Goal: Task Accomplishment & Management: Manage account settings

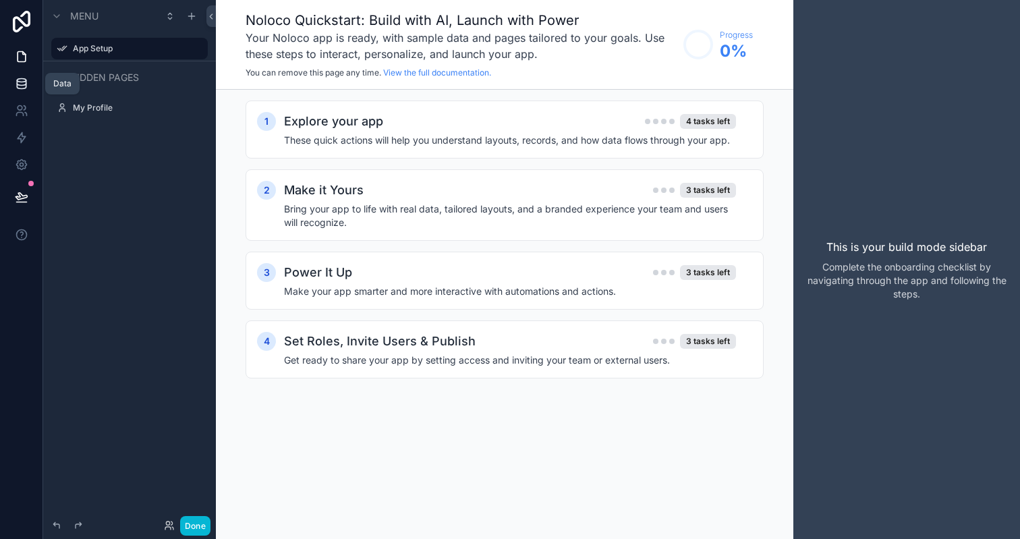
click at [18, 82] on icon at bounding box center [21, 80] width 9 height 3
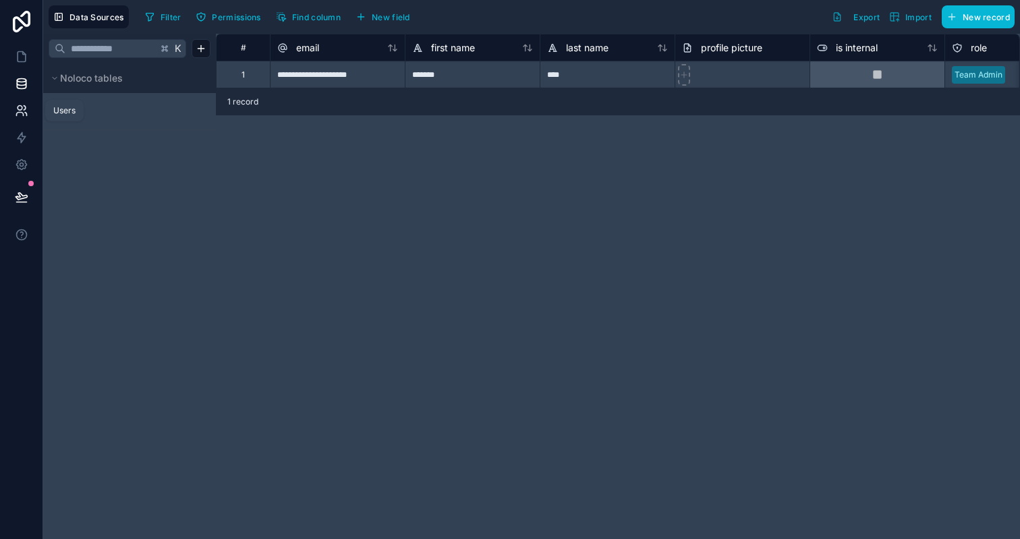
click at [26, 101] on link at bounding box center [21, 110] width 43 height 27
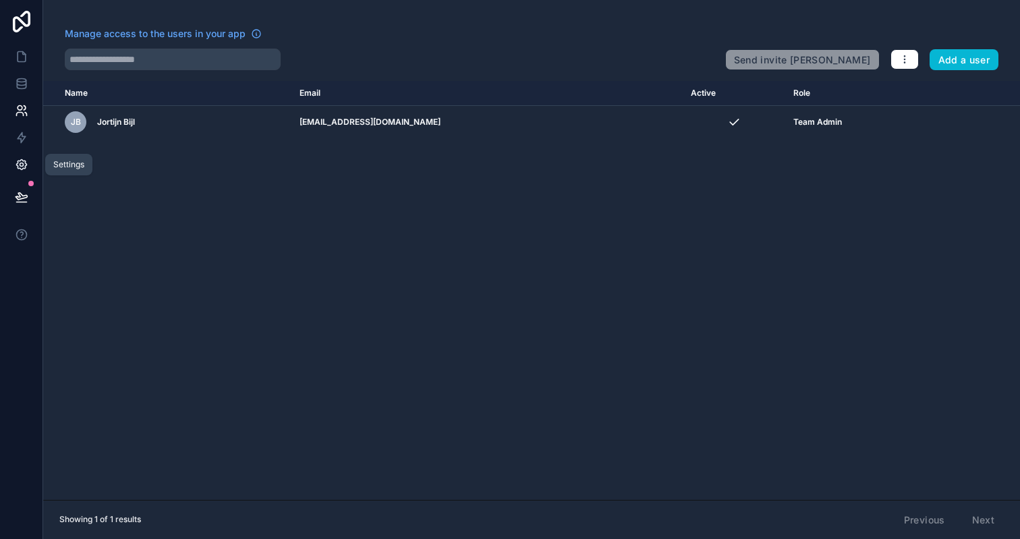
click at [20, 163] on icon at bounding box center [21, 164] width 3 height 3
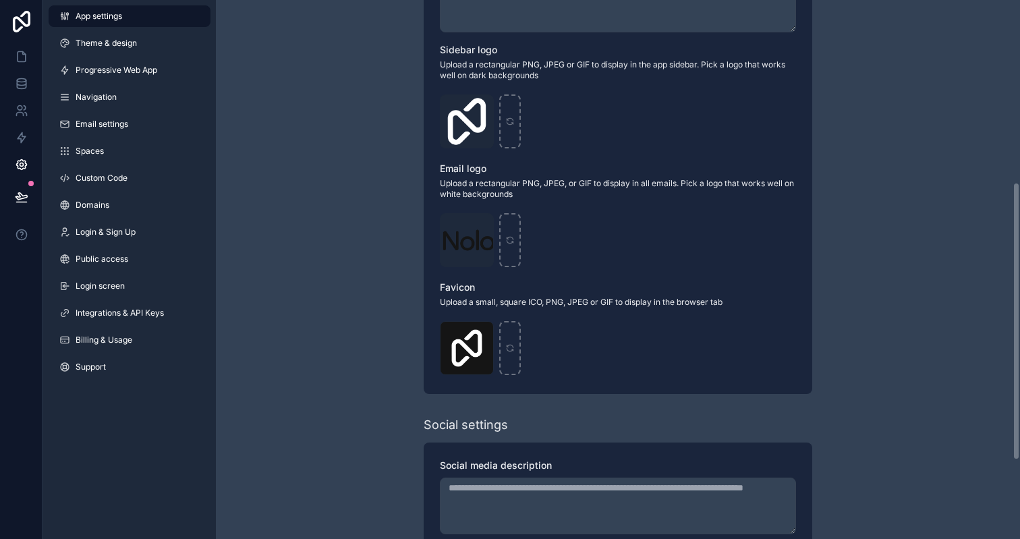
scroll to position [354, 0]
click at [101, 203] on span "Domains" at bounding box center [93, 205] width 34 height 11
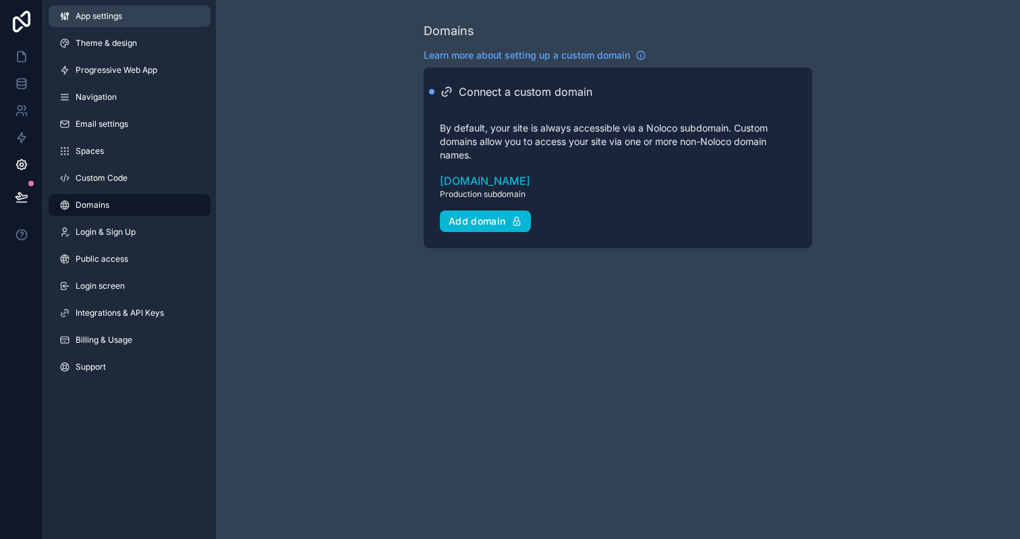
click at [92, 18] on span "App settings" at bounding box center [99, 16] width 47 height 11
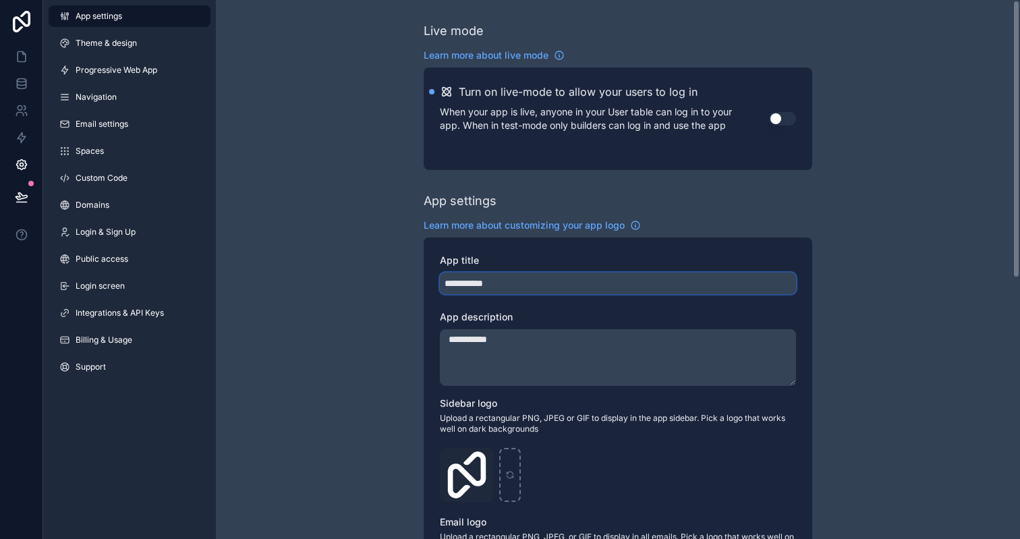
click at [537, 279] on input "**********" at bounding box center [618, 284] width 356 height 22
type input "**********"
click at [384, 256] on div "**********" at bounding box center [618, 522] width 804 height 1045
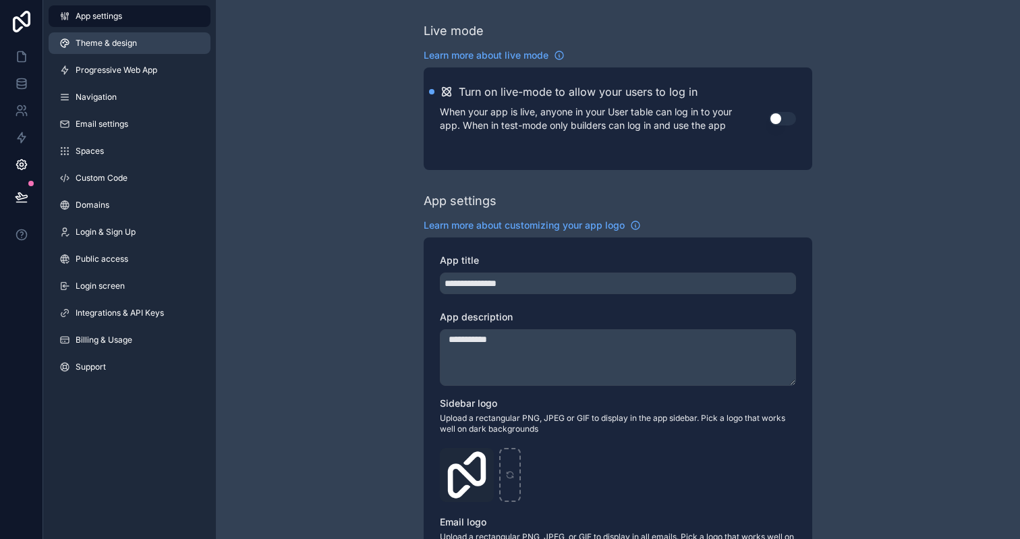
click at [139, 47] on link "Theme & design" at bounding box center [130, 43] width 162 height 22
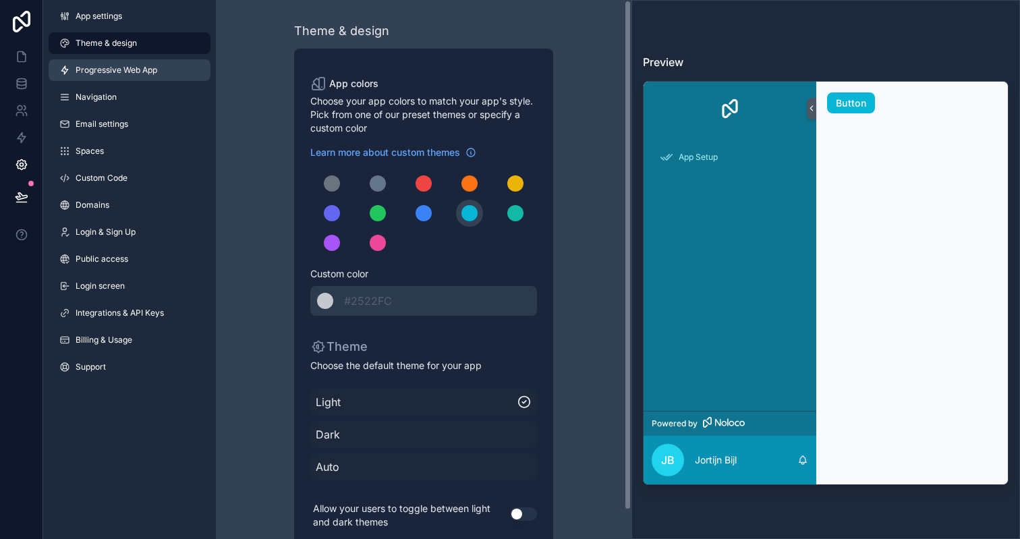
click at [137, 67] on span "Progressive Web App" at bounding box center [117, 70] width 82 height 11
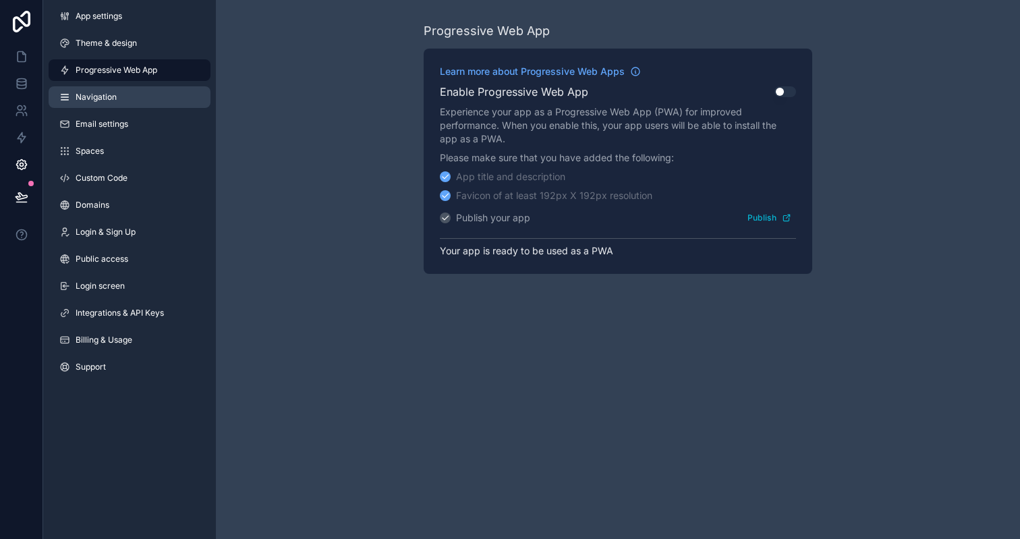
click at [117, 96] on link "Navigation" at bounding box center [130, 97] width 162 height 22
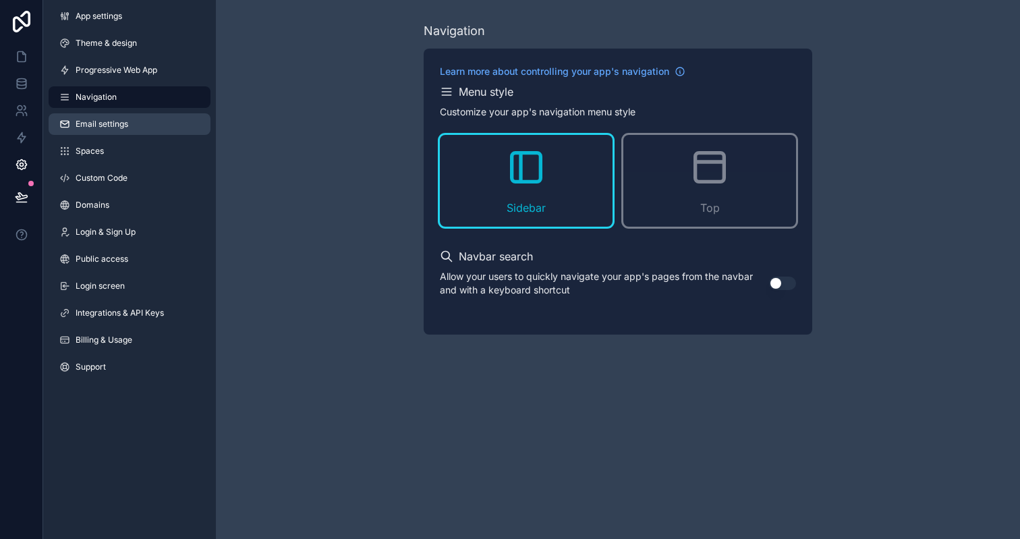
click at [95, 128] on span "Email settings" at bounding box center [102, 124] width 53 height 11
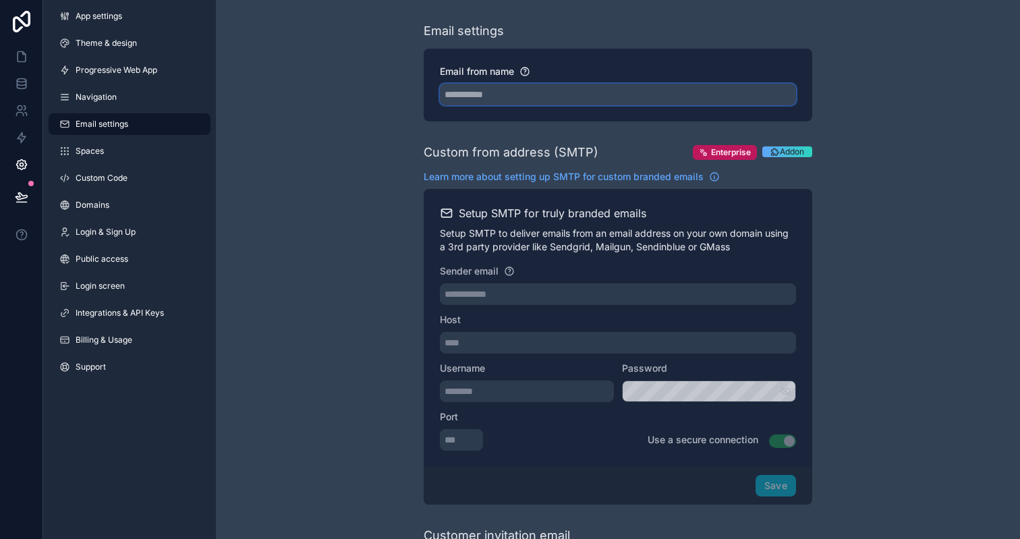
click at [482, 98] on input "Email from name" at bounding box center [618, 95] width 356 height 22
type input "**********"
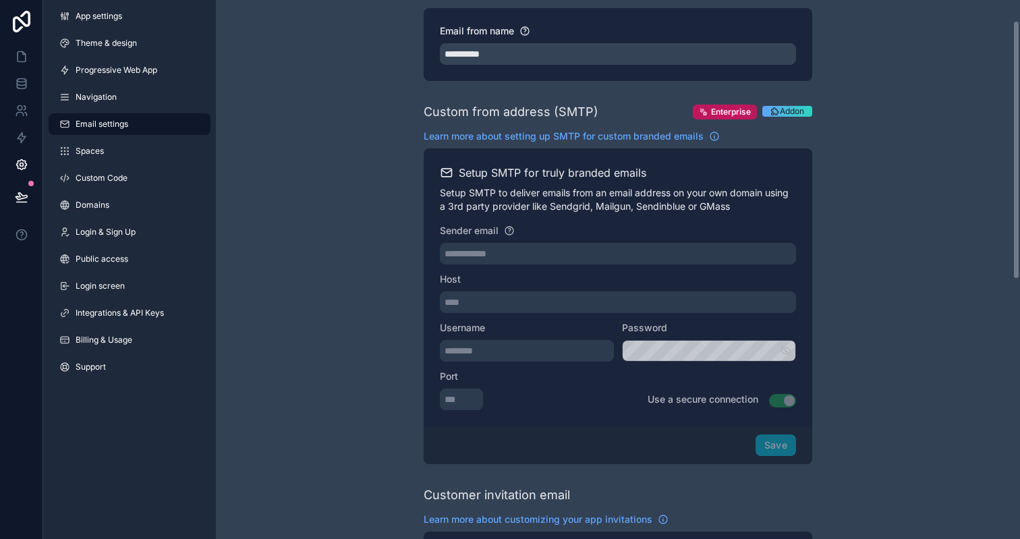
scroll to position [39, 0]
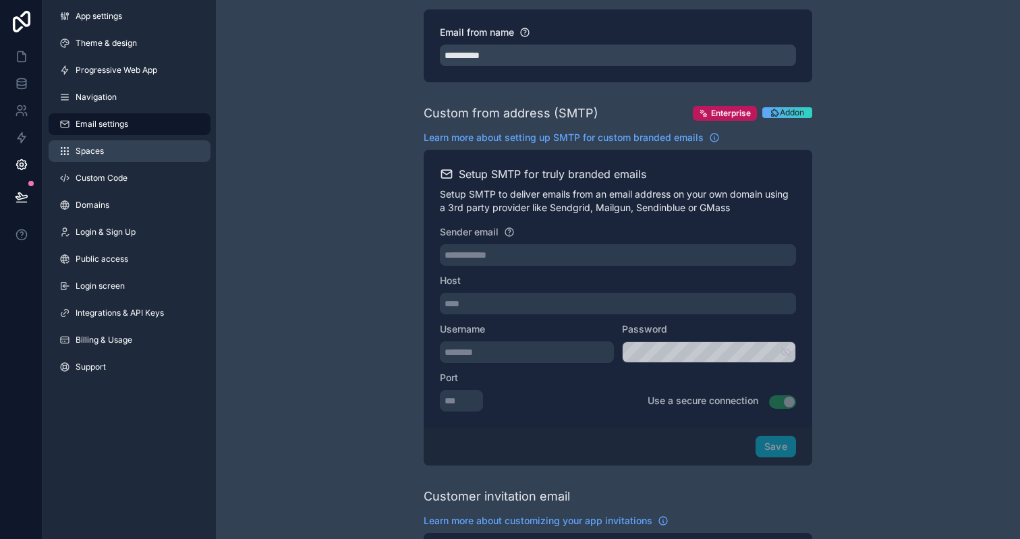
click at [105, 150] on link "Spaces" at bounding box center [130, 151] width 162 height 22
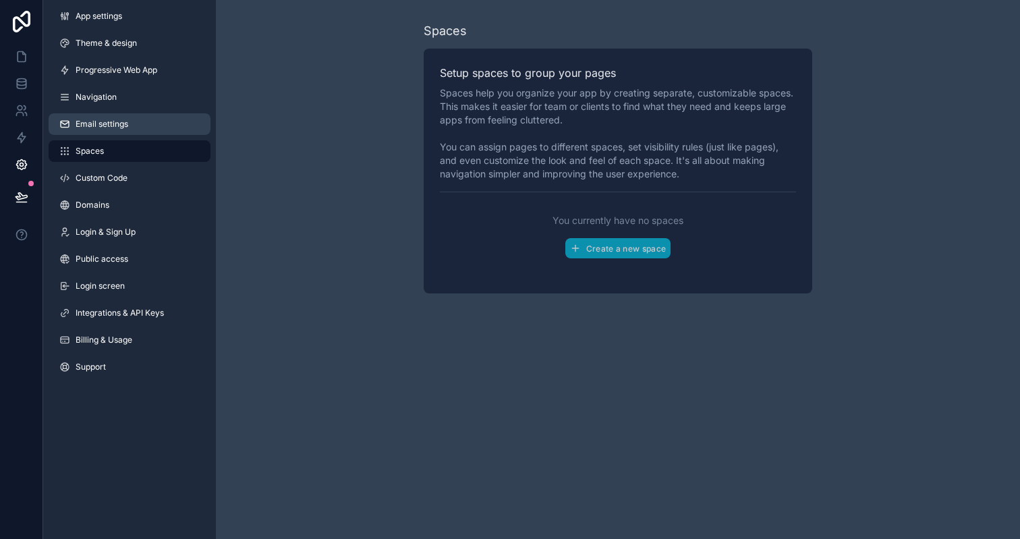
click at [110, 123] on span "Email settings" at bounding box center [102, 124] width 53 height 11
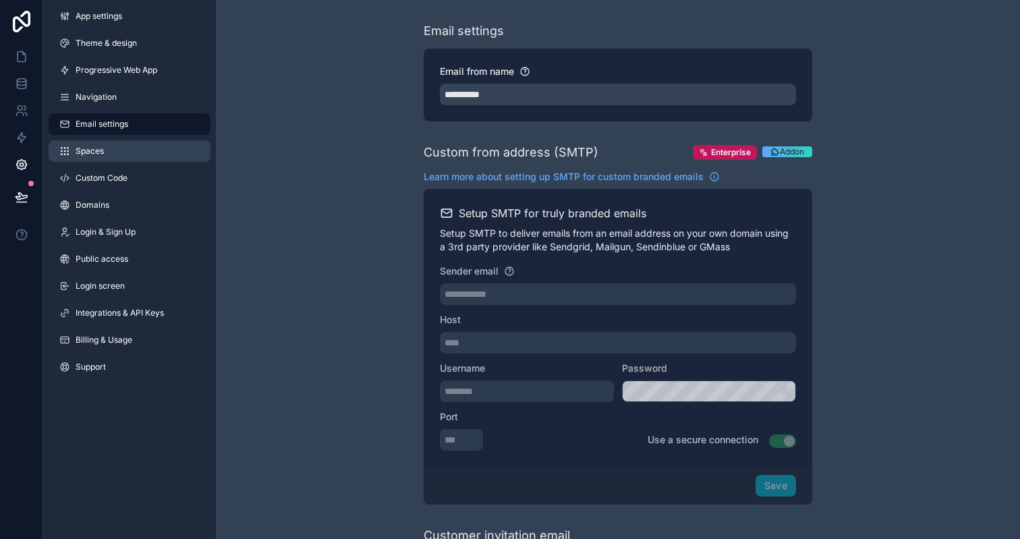
click at [88, 150] on span "Spaces" at bounding box center [90, 151] width 28 height 11
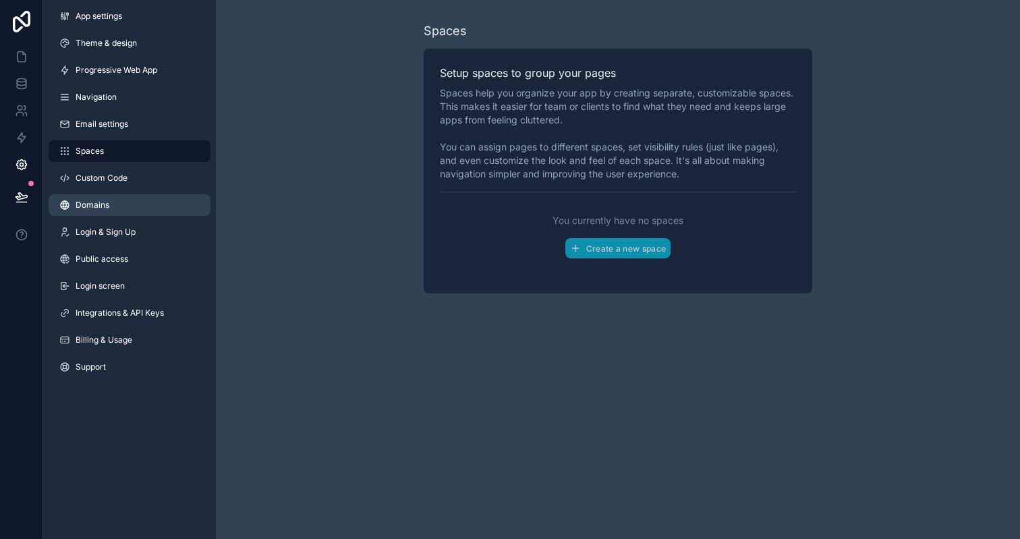
click at [88, 209] on span "Domains" at bounding box center [93, 205] width 34 height 11
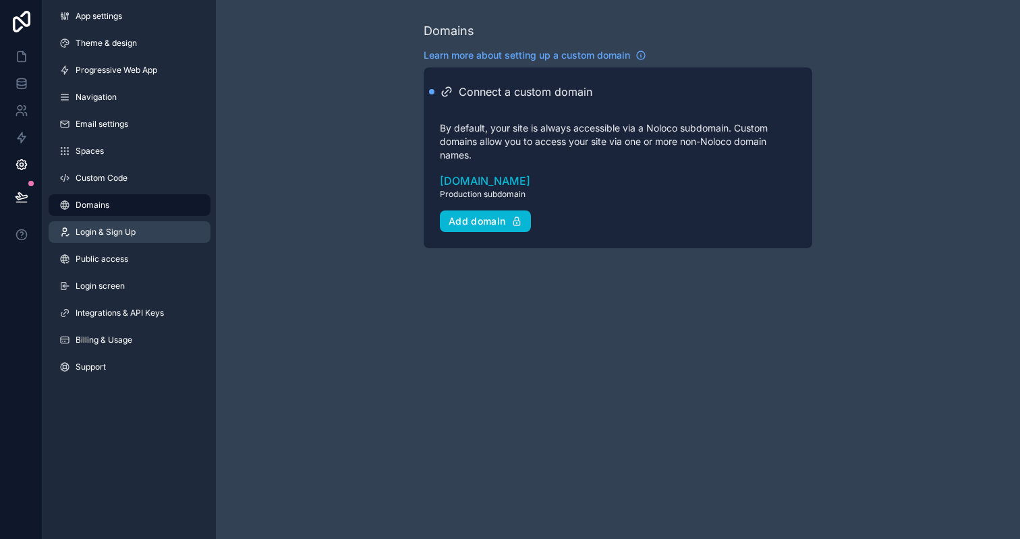
click at [94, 236] on span "Login & Sign Up" at bounding box center [106, 232] width 60 height 11
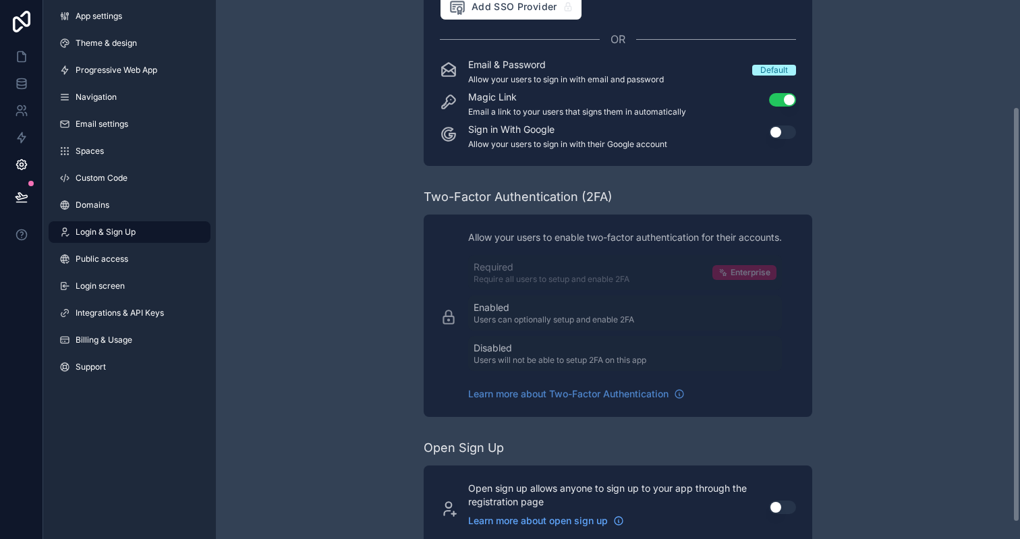
scroll to position [160, 0]
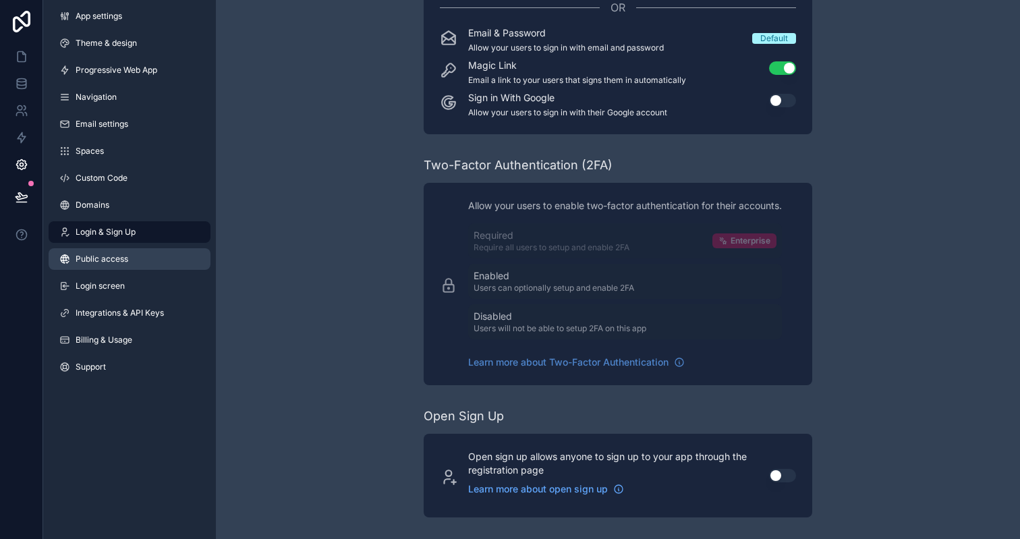
click at [109, 254] on span "Public access" at bounding box center [102, 259] width 53 height 11
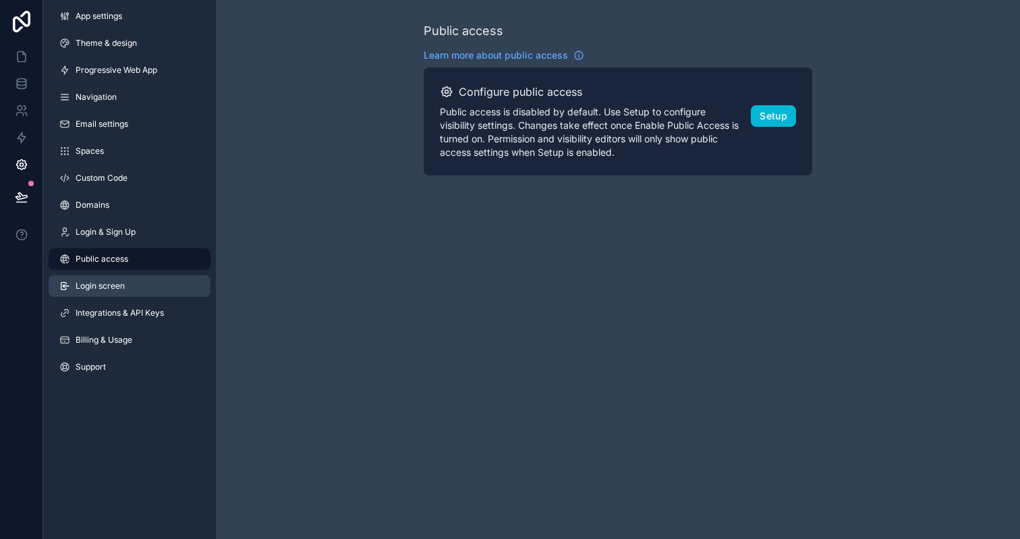
click at [113, 284] on span "Login screen" at bounding box center [100, 286] width 49 height 11
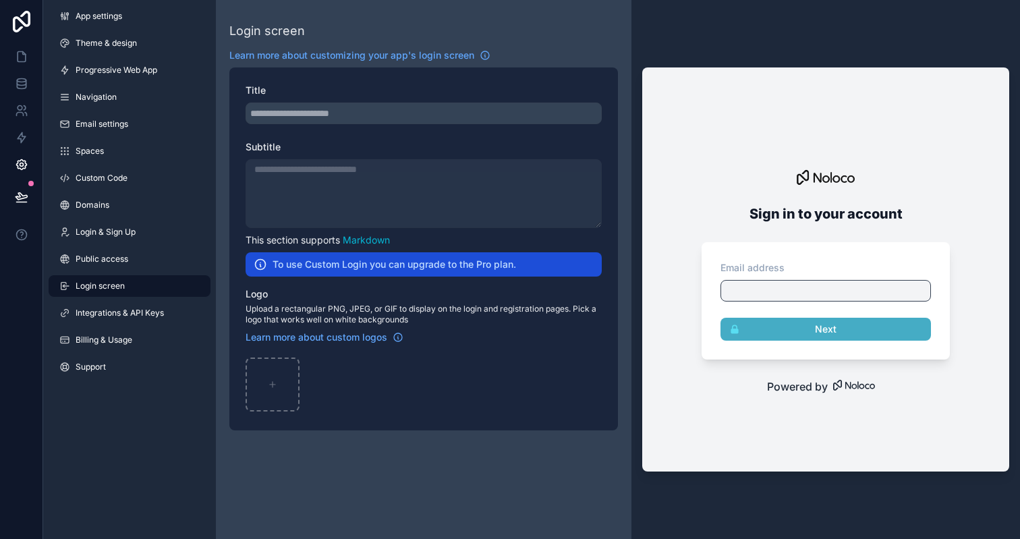
click at [276, 107] on div "scrollable content" at bounding box center [424, 114] width 356 height 22
click at [277, 116] on div "scrollable content" at bounding box center [424, 114] width 356 height 22
click at [294, 182] on div "scrollable content" at bounding box center [424, 193] width 356 height 69
click at [273, 377] on div "scrollable content" at bounding box center [273, 385] width 54 height 54
click at [124, 310] on span "Integrations & API Keys" at bounding box center [120, 313] width 88 height 11
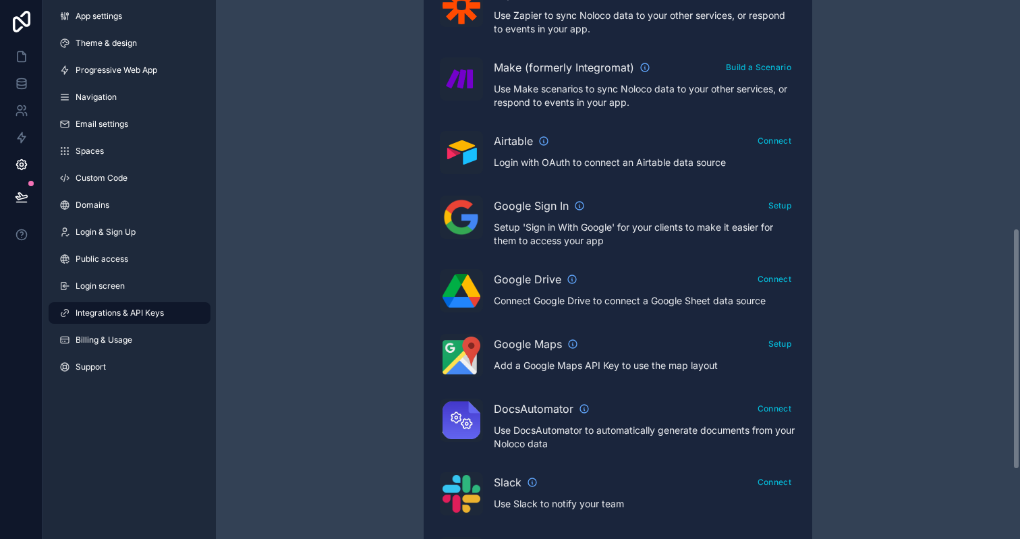
scroll to position [524, 0]
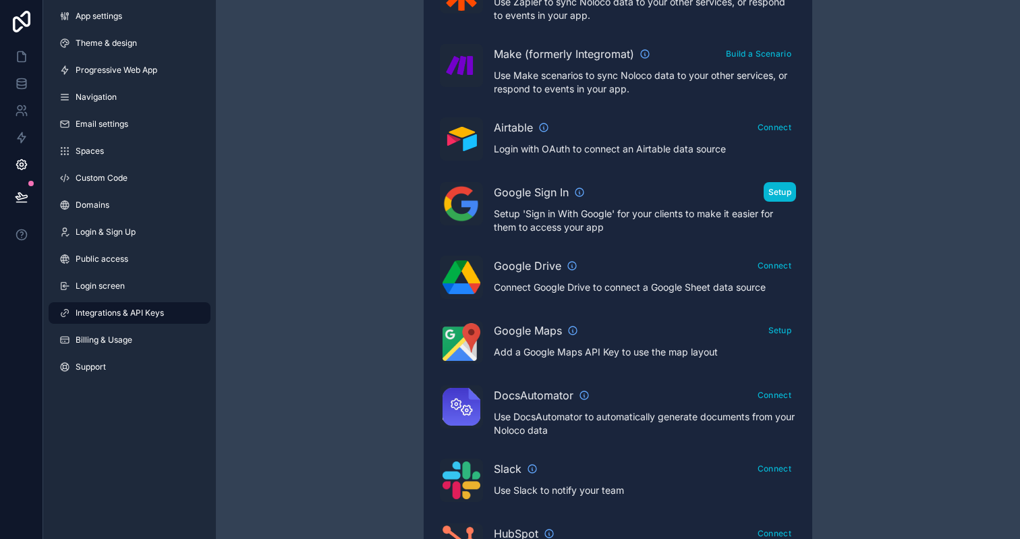
click at [770, 197] on button "Setup" at bounding box center [780, 192] width 33 height 20
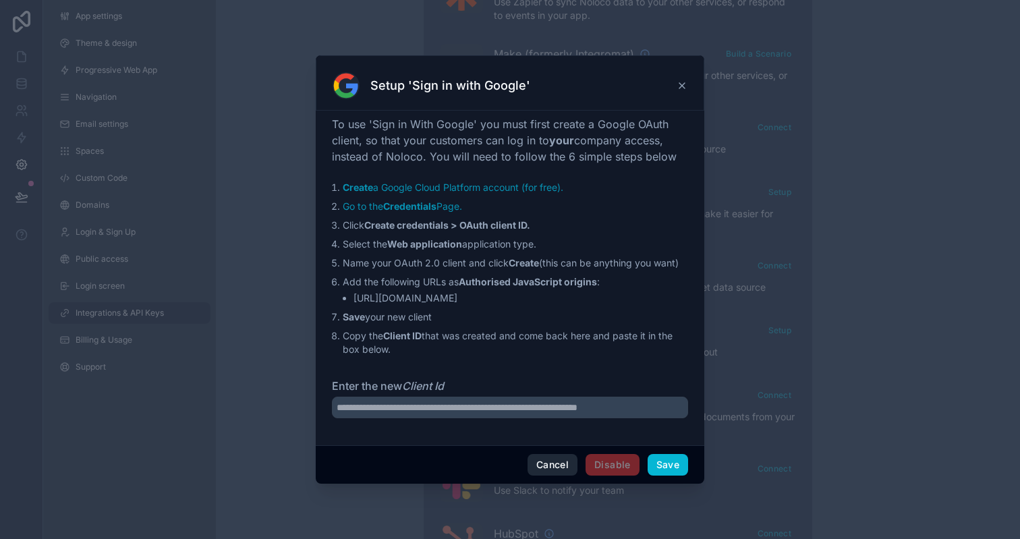
click at [559, 466] on button "Cancel" at bounding box center [553, 465] width 50 height 22
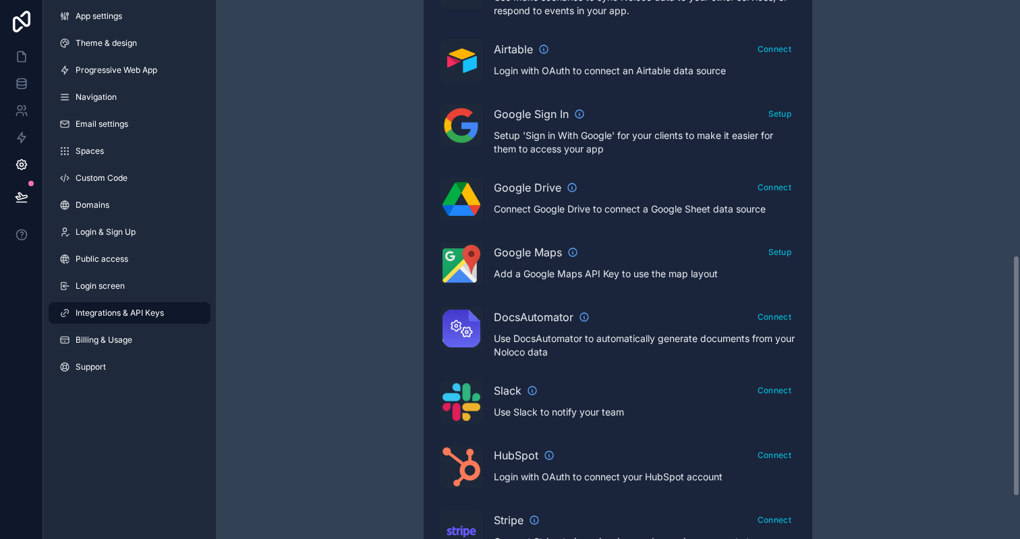
scroll to position [663, 0]
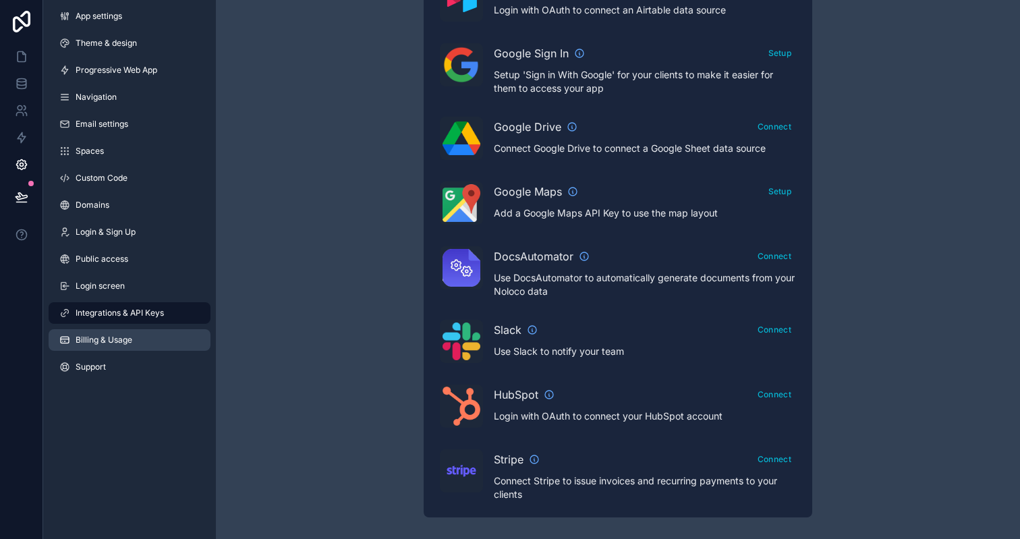
click at [103, 339] on span "Billing & Usage" at bounding box center [104, 340] width 57 height 11
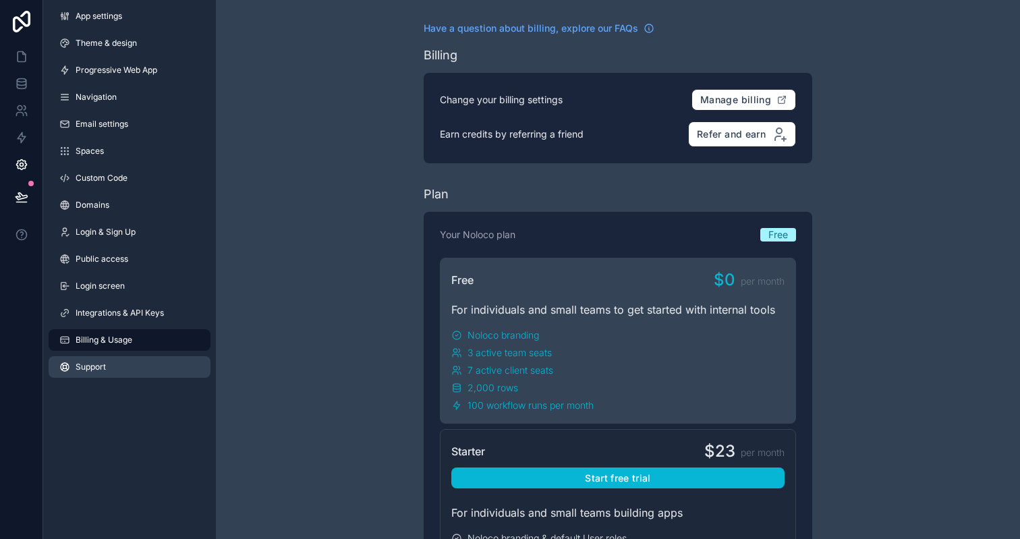
click at [95, 360] on link "Support" at bounding box center [130, 367] width 162 height 22
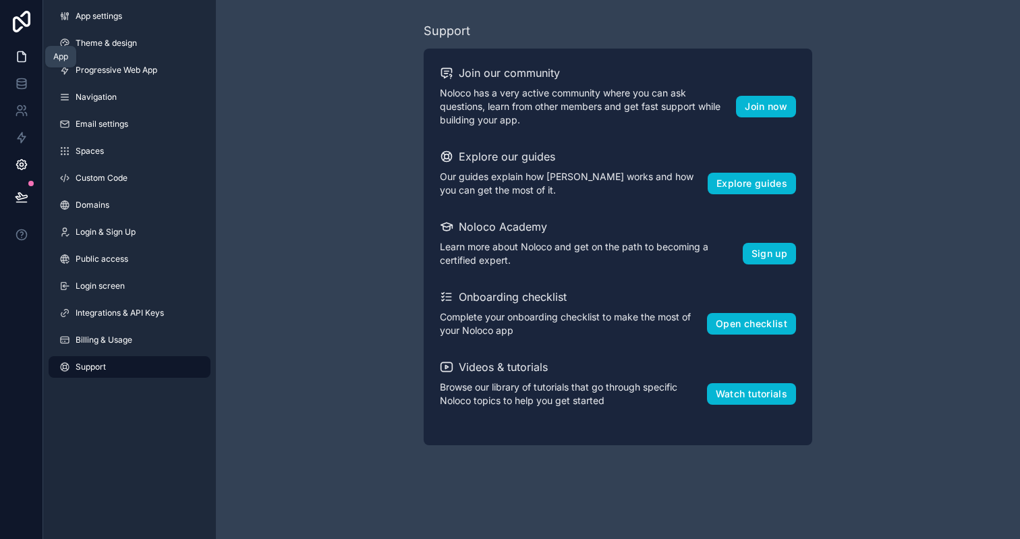
click at [24, 63] on link at bounding box center [21, 56] width 43 height 27
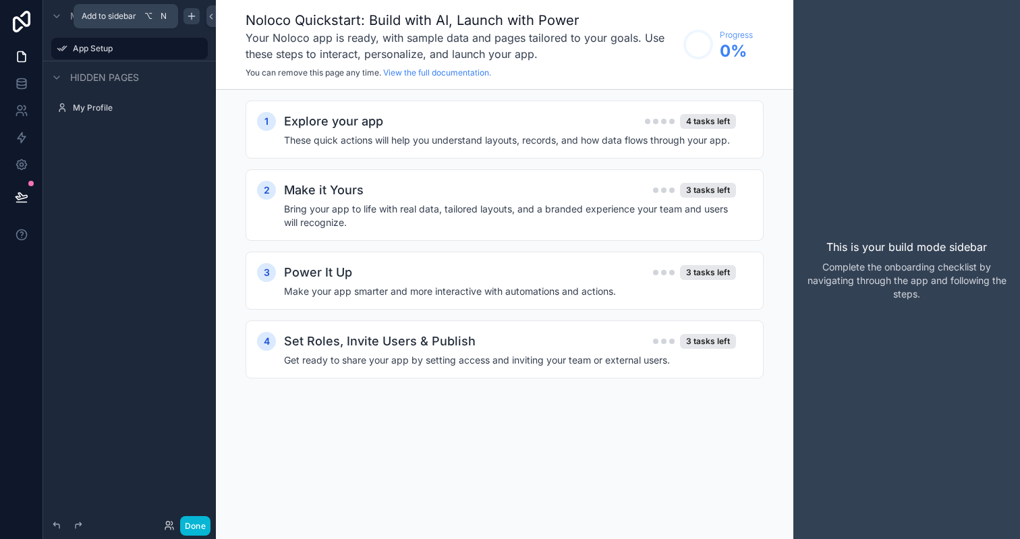
click at [193, 21] on icon "scrollable content" at bounding box center [191, 16] width 11 height 11
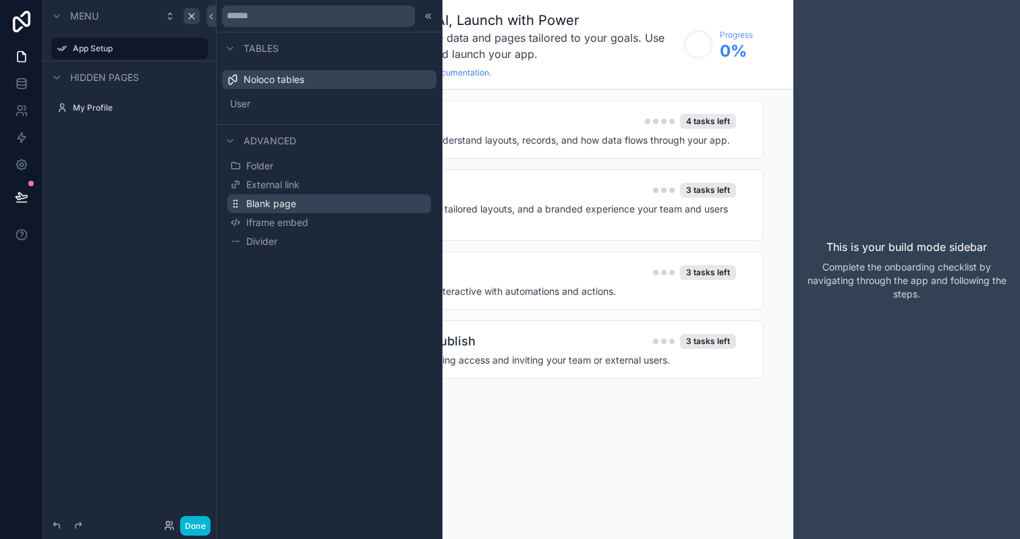
click at [281, 204] on span "Blank page" at bounding box center [271, 203] width 50 height 13
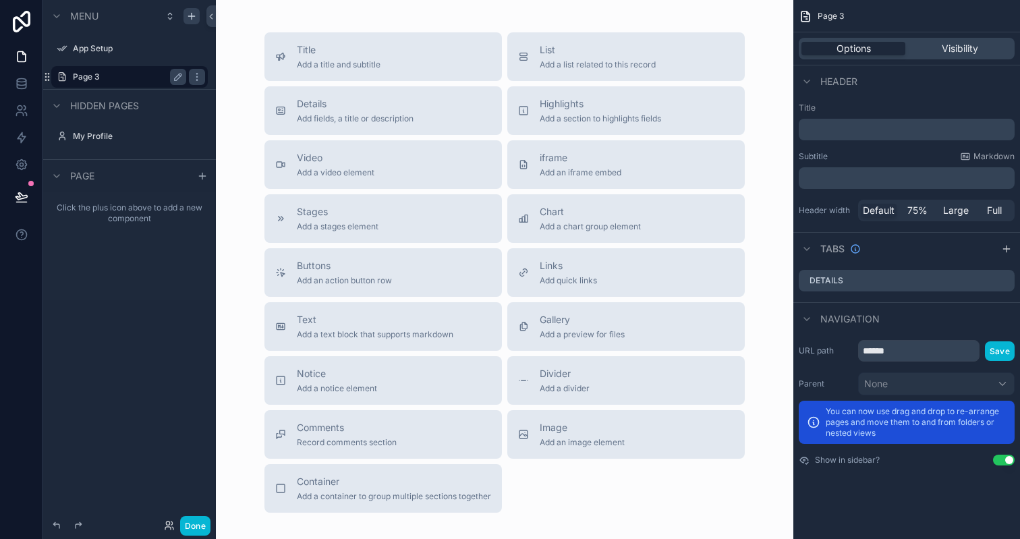
click at [86, 80] on label "Page 3" at bounding box center [127, 77] width 108 height 11
click at [84, 49] on label "App Setup" at bounding box center [127, 48] width 108 height 11
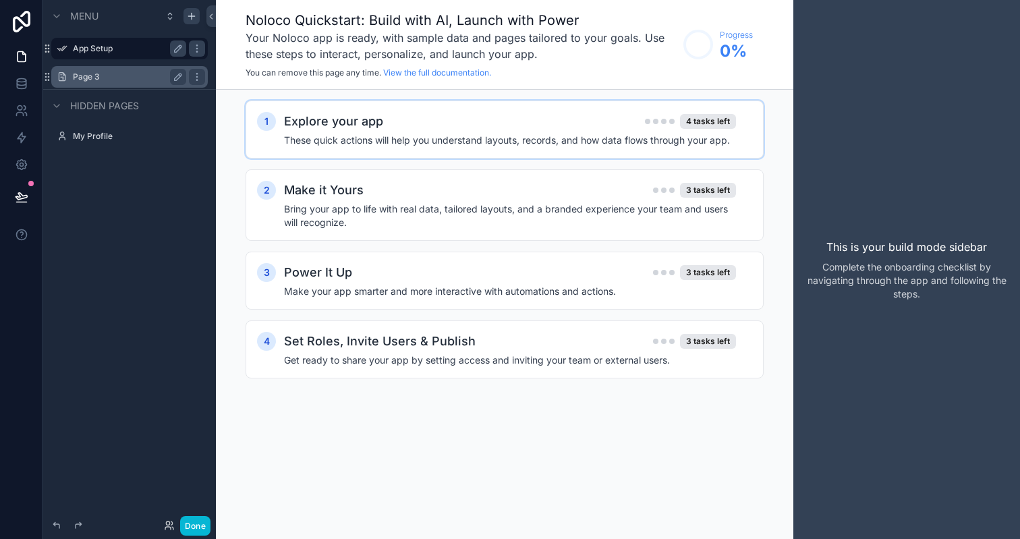
click at [518, 126] on div "Explore your app 4 tasks left" at bounding box center [510, 121] width 452 height 19
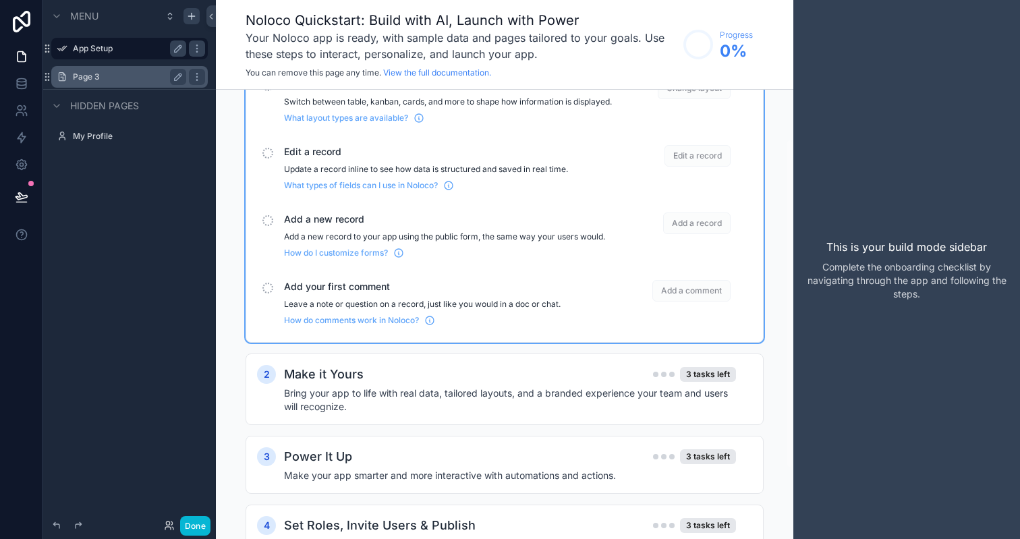
scroll to position [163, 0]
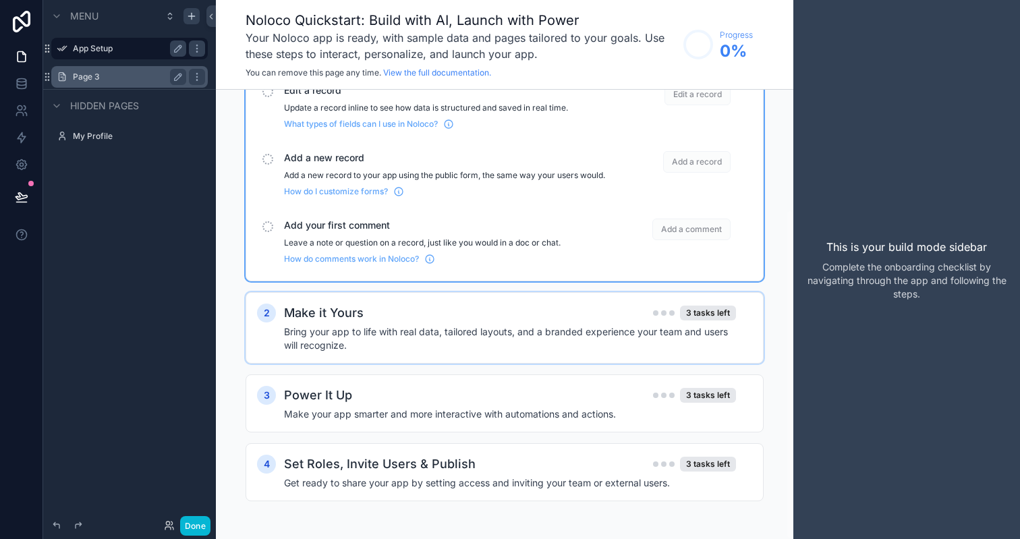
click at [316, 317] on h2 "Make it Yours" at bounding box center [324, 313] width 80 height 19
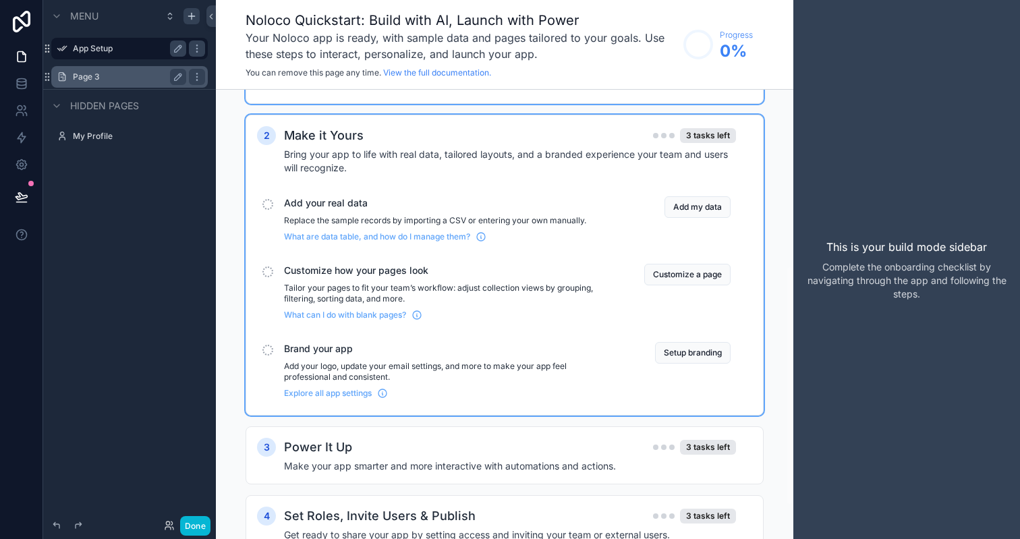
scroll to position [332, 0]
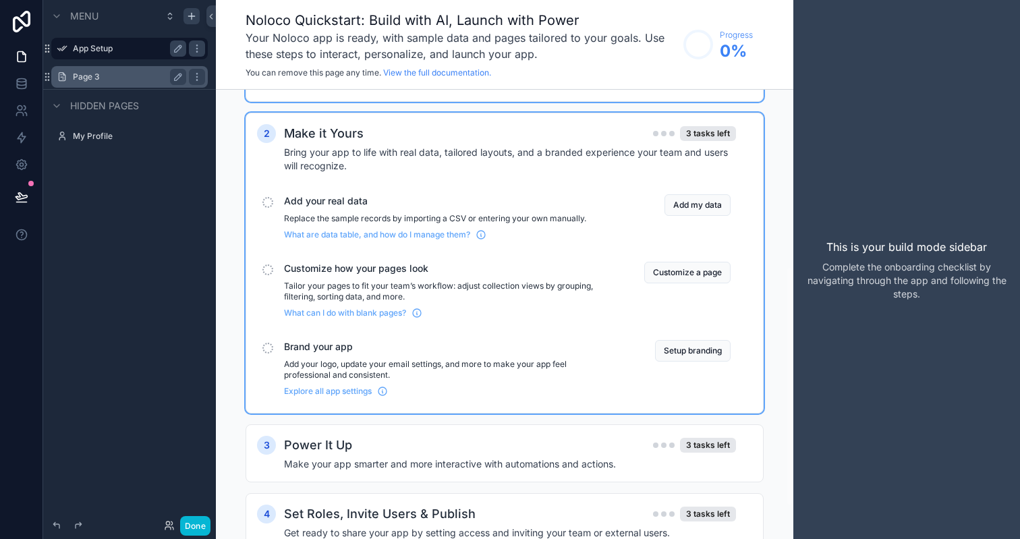
click at [100, 67] on div "Page 3" at bounding box center [129, 77] width 151 height 22
click at [92, 73] on label "Page 3" at bounding box center [136, 77] width 127 height 11
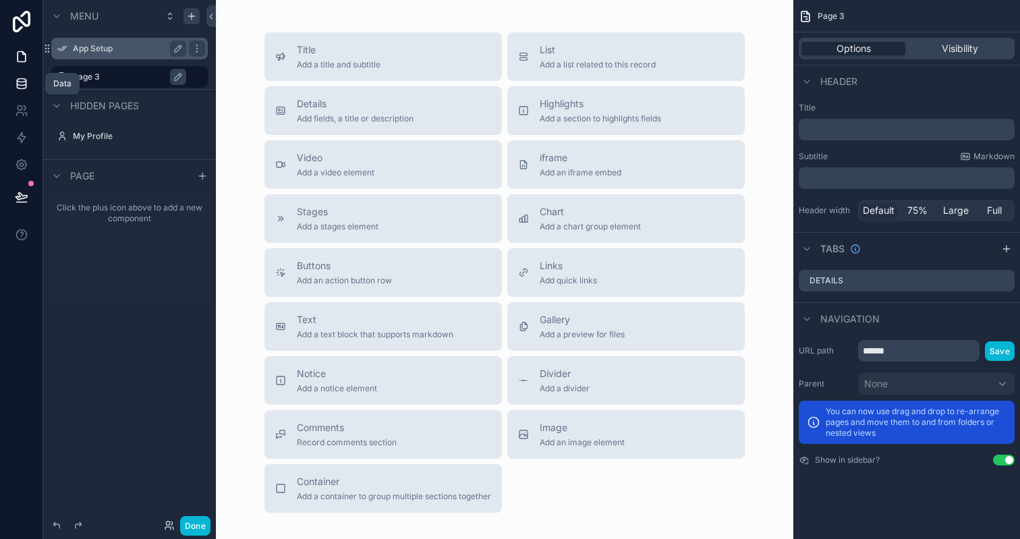
click at [27, 78] on icon at bounding box center [21, 83] width 13 height 13
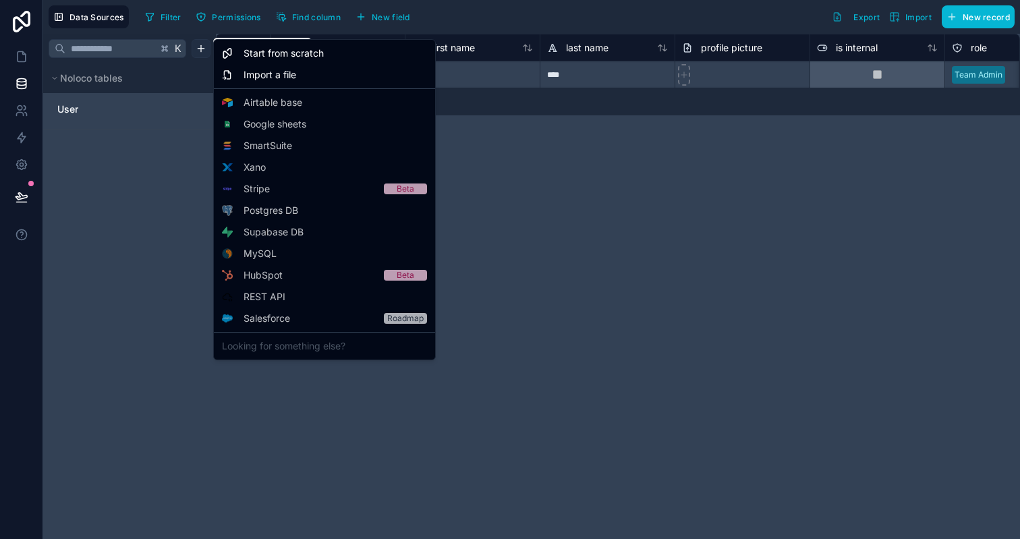
click at [199, 51] on html "**********" at bounding box center [510, 269] width 1020 height 539
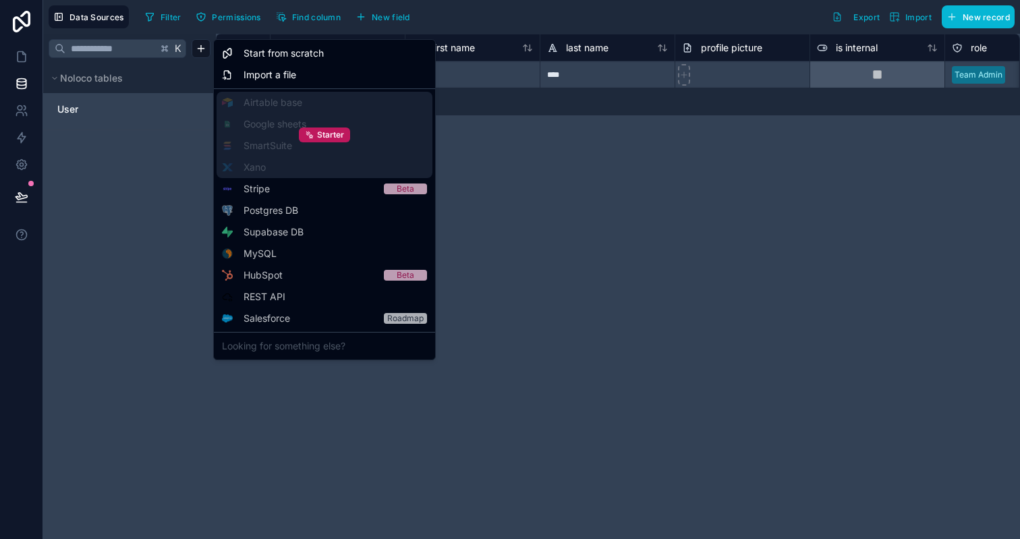
click at [267, 108] on div "Starter" at bounding box center [325, 135] width 216 height 86
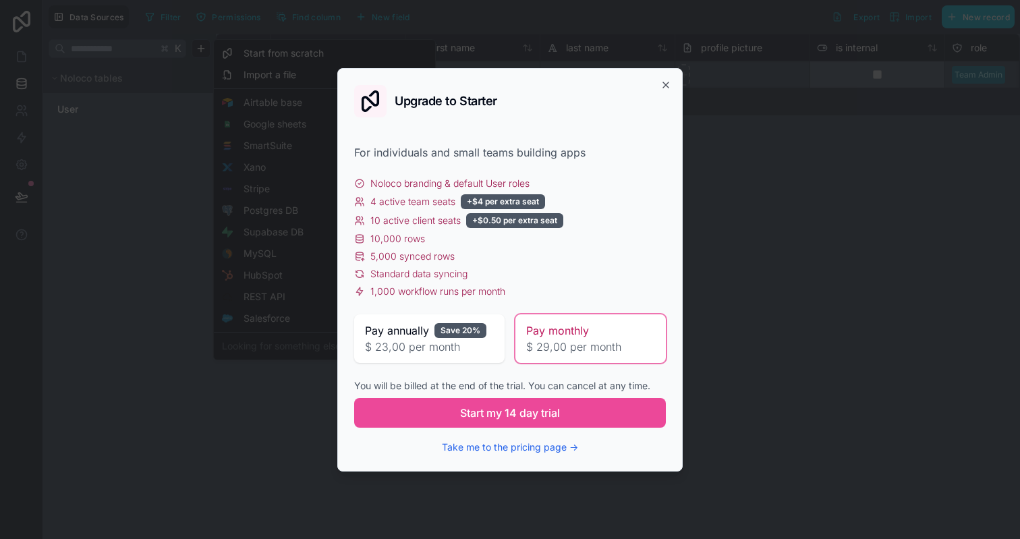
drag, startPoint x: 434, startPoint y: 182, endPoint x: 543, endPoint y: 183, distance: 108.6
click at [543, 183] on div "Noloco branding & default User roles" at bounding box center [510, 183] width 312 height 13
click at [541, 183] on div "Noloco branding & default User roles" at bounding box center [510, 183] width 312 height 13
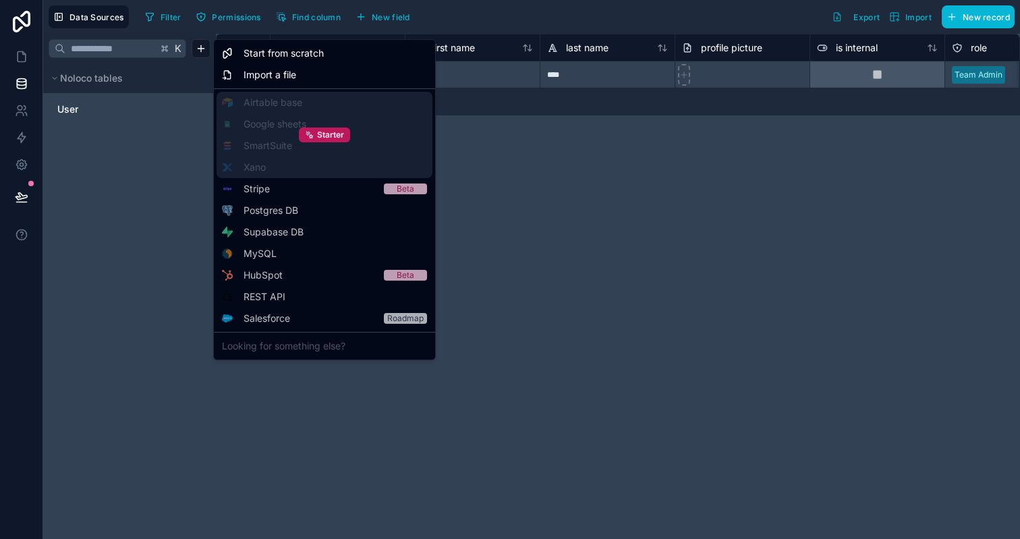
click at [249, 126] on div "Starter" at bounding box center [325, 135] width 216 height 86
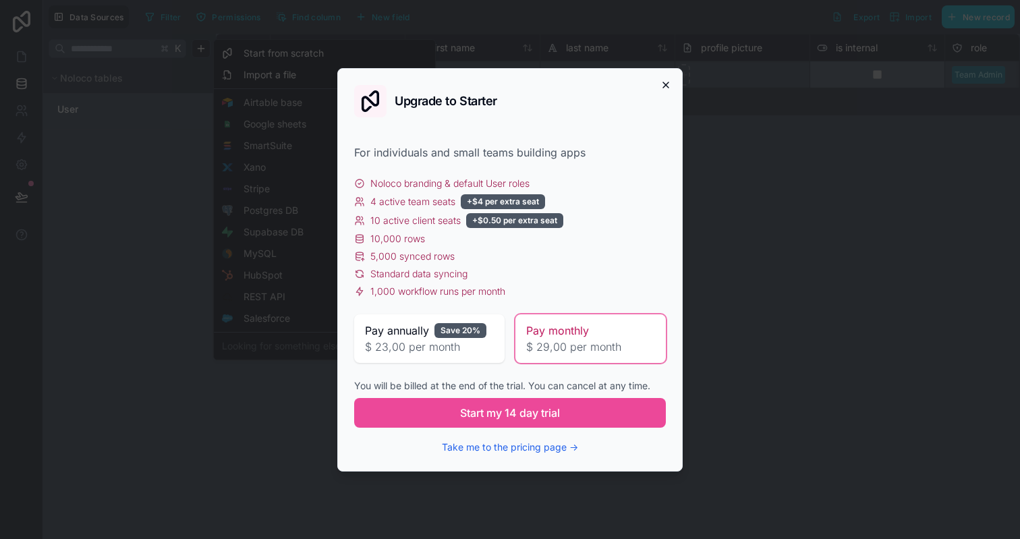
click at [665, 87] on icon "button" at bounding box center [666, 85] width 11 height 11
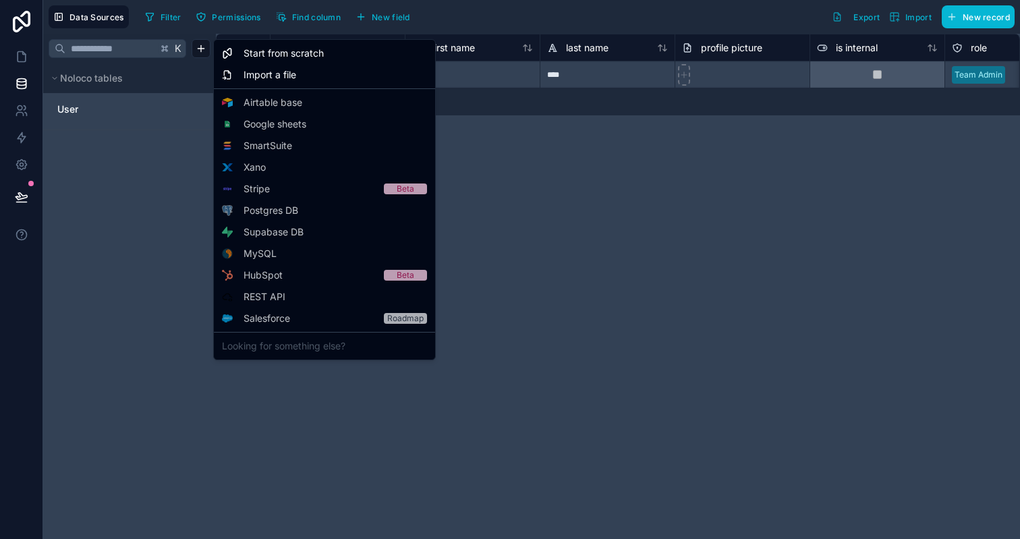
click at [22, 54] on html "**********" at bounding box center [510, 269] width 1020 height 539
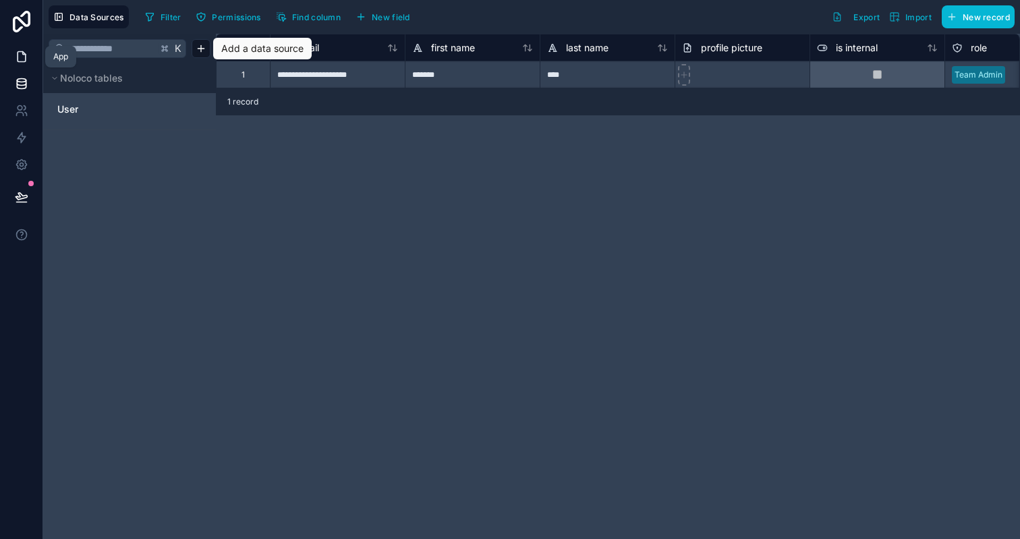
click at [21, 54] on icon at bounding box center [21, 56] width 13 height 13
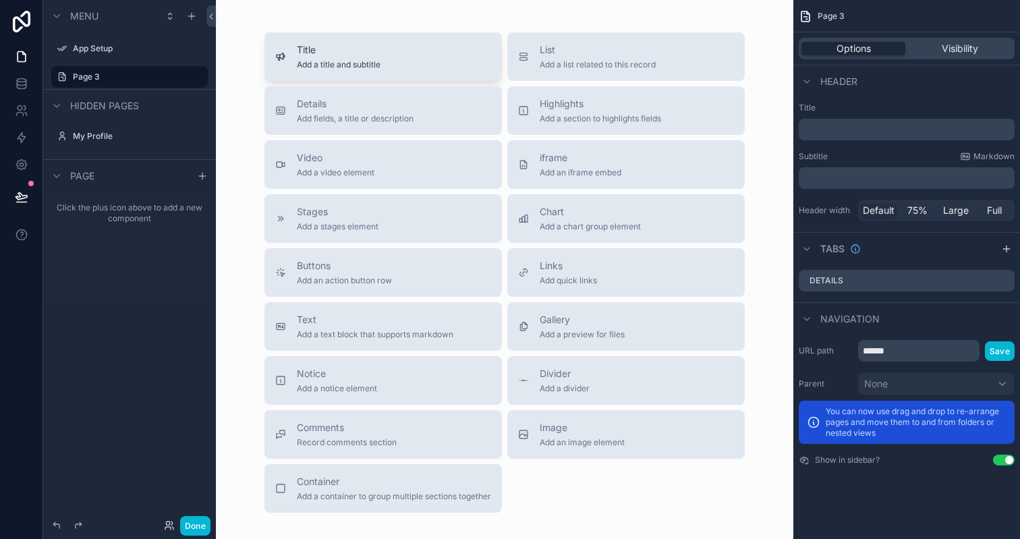
click at [308, 49] on span "Title" at bounding box center [339, 49] width 84 height 13
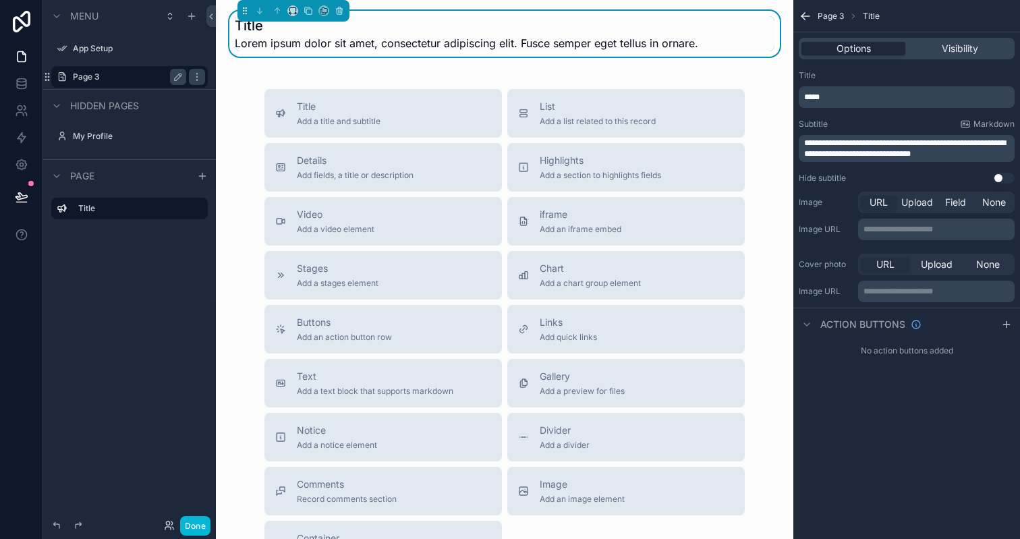
click at [98, 80] on label "Page 3" at bounding box center [127, 77] width 108 height 11
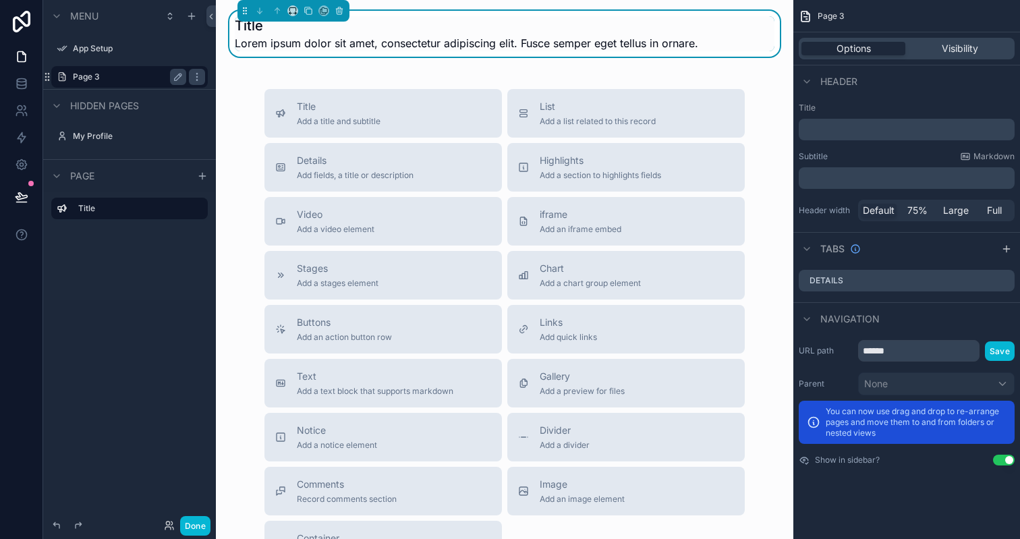
click at [98, 80] on label "Page 3" at bounding box center [127, 77] width 108 height 11
click at [868, 132] on p "﻿" at bounding box center [908, 129] width 208 height 13
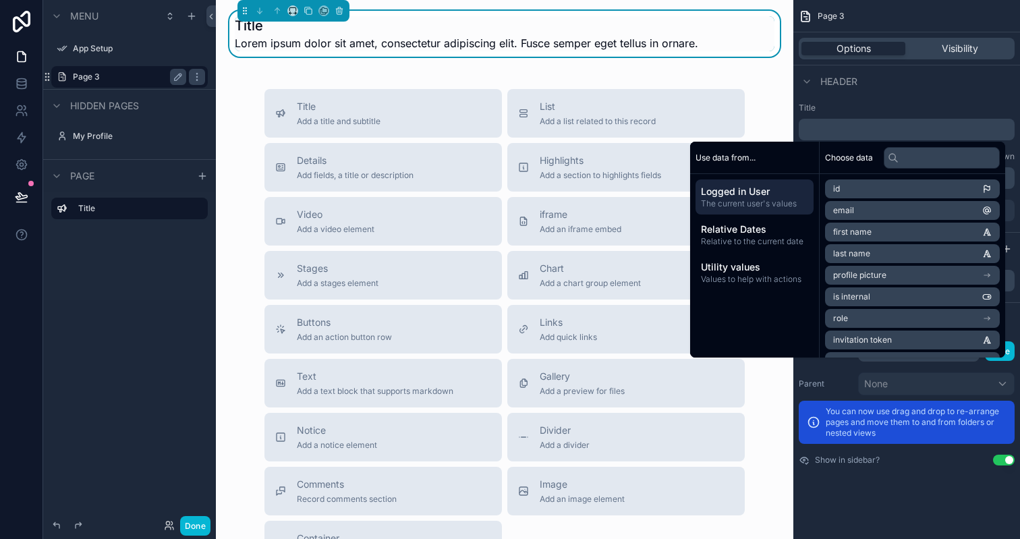
click at [867, 105] on label "Title" at bounding box center [907, 108] width 216 height 11
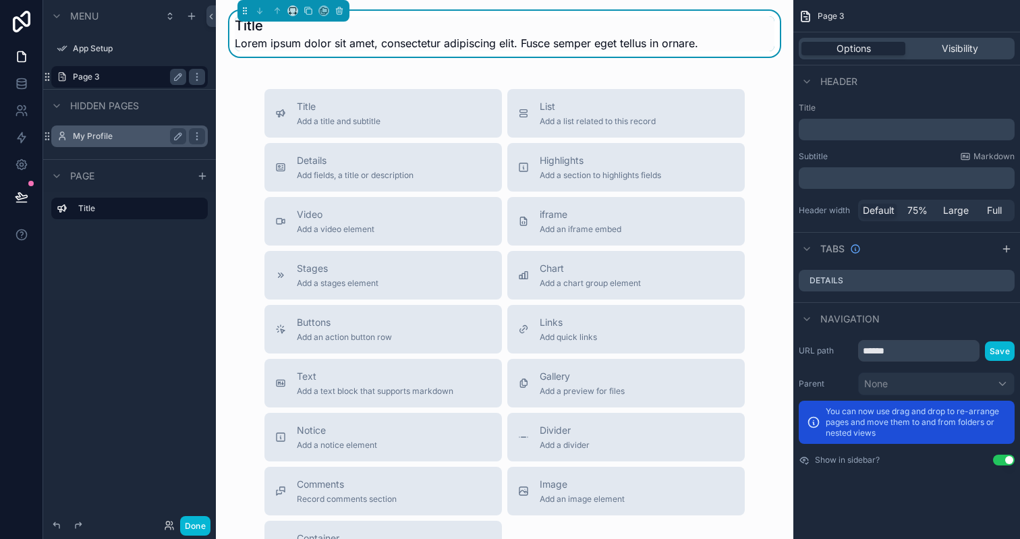
click at [94, 141] on label "My Profile" at bounding box center [127, 136] width 108 height 11
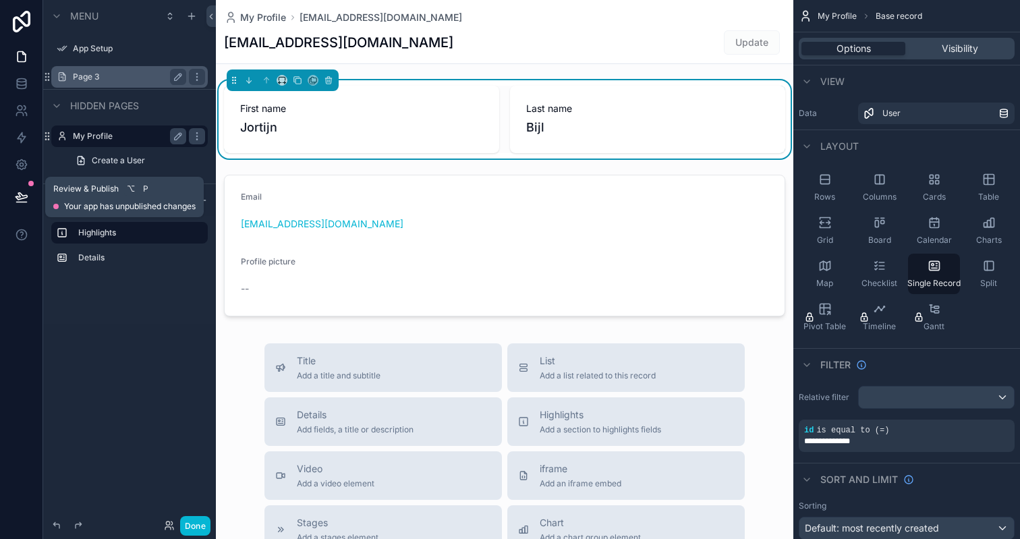
click at [25, 193] on icon at bounding box center [21, 196] width 13 height 13
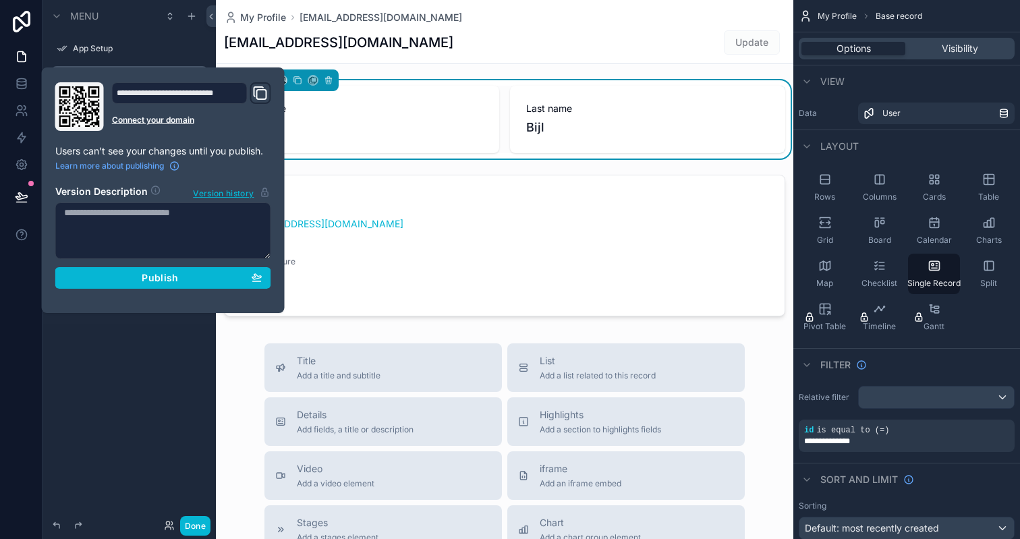
click at [257, 92] on icon "Domain and Custom Link" at bounding box center [261, 94] width 9 height 9
click at [256, 90] on icon "Domain and Custom Link" at bounding box center [260, 93] width 16 height 16
click at [525, 50] on div "[EMAIL_ADDRESS][DOMAIN_NAME] Update" at bounding box center [504, 43] width 561 height 26
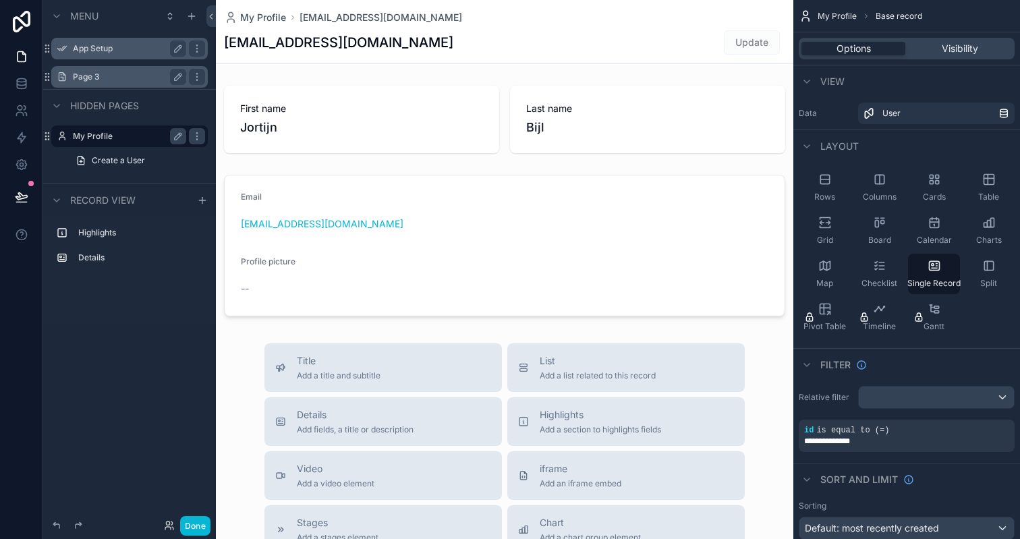
click at [91, 45] on label "App Setup" at bounding box center [127, 48] width 108 height 11
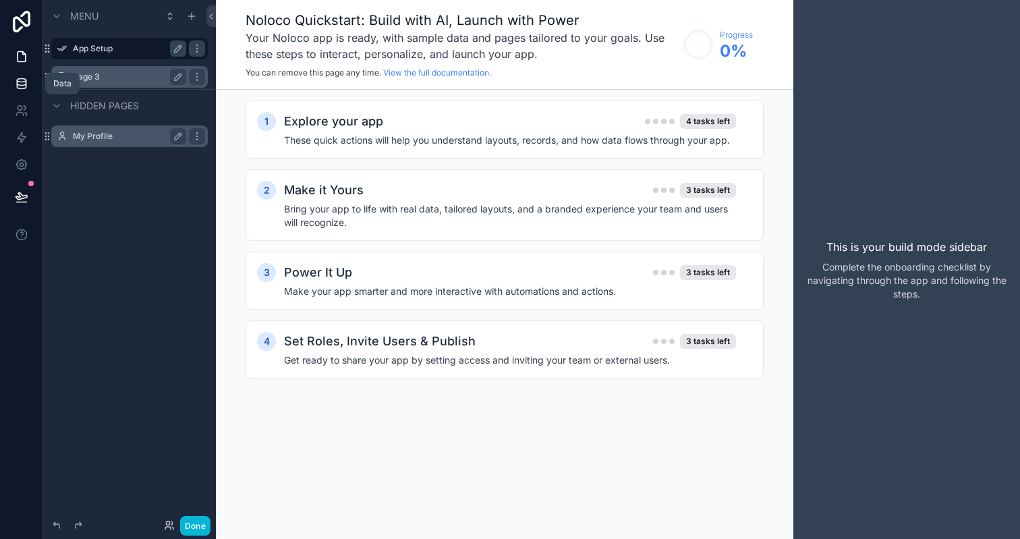
click at [17, 81] on icon at bounding box center [21, 82] width 9 height 5
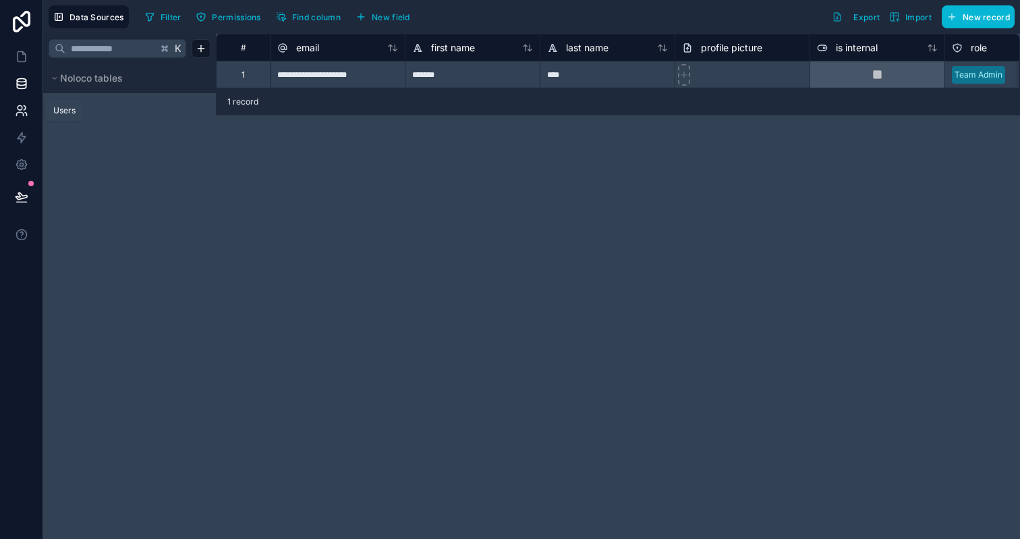
click at [26, 101] on link at bounding box center [21, 110] width 43 height 27
